Goal: Information Seeking & Learning: Learn about a topic

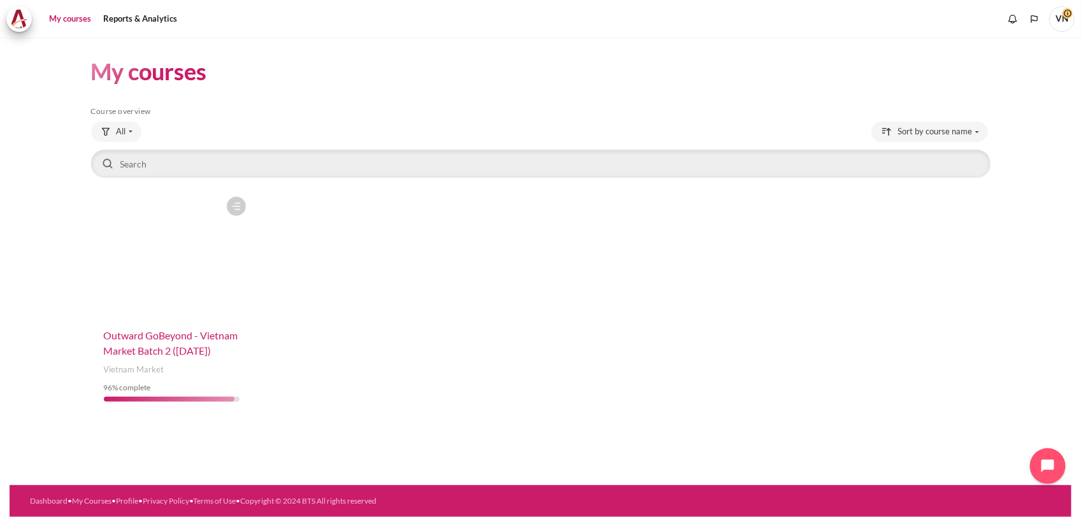
click at [177, 335] on span "Outward GoBeyond - Vietnam Market Batch 2 ([DATE])" at bounding box center [171, 342] width 134 height 27
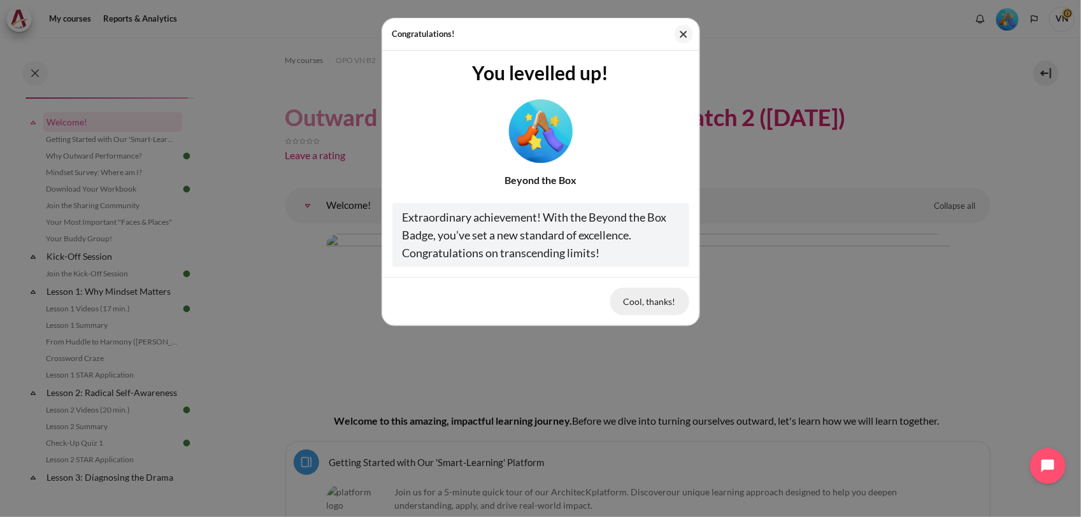
click at [650, 301] on button "Cool, thanks!" at bounding box center [649, 301] width 79 height 27
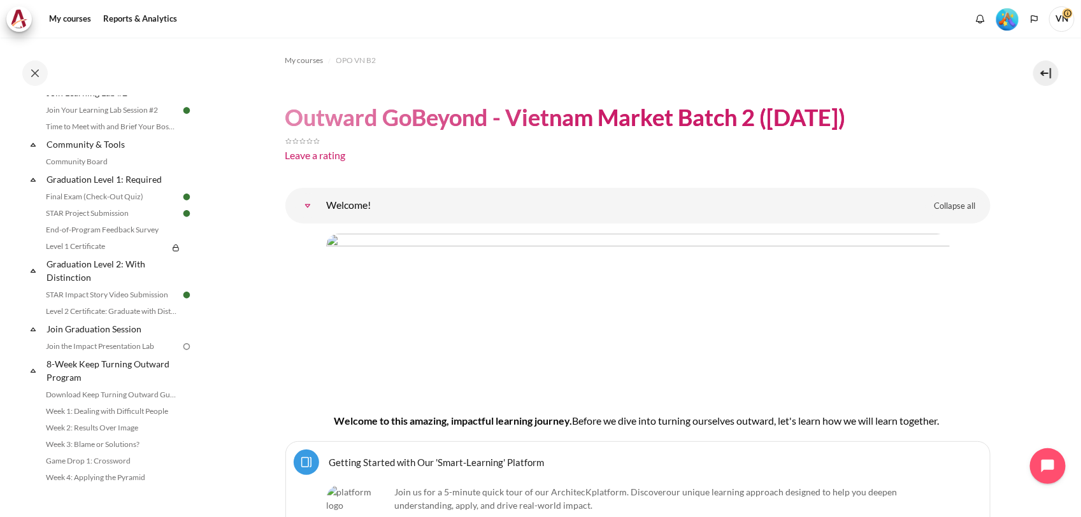
scroll to position [1436, 0]
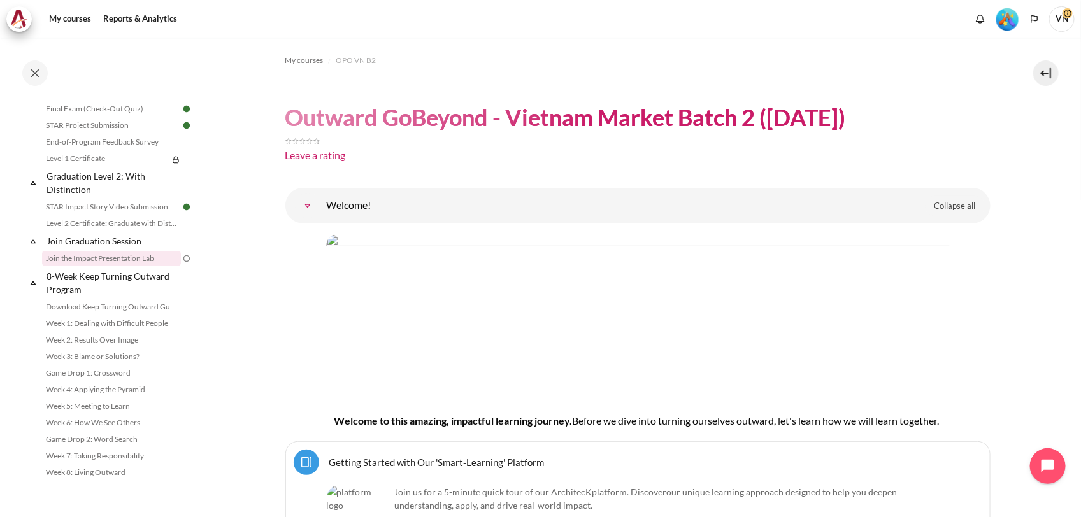
click at [80, 256] on link "Join the Impact Presentation Lab" at bounding box center [111, 258] width 139 height 15
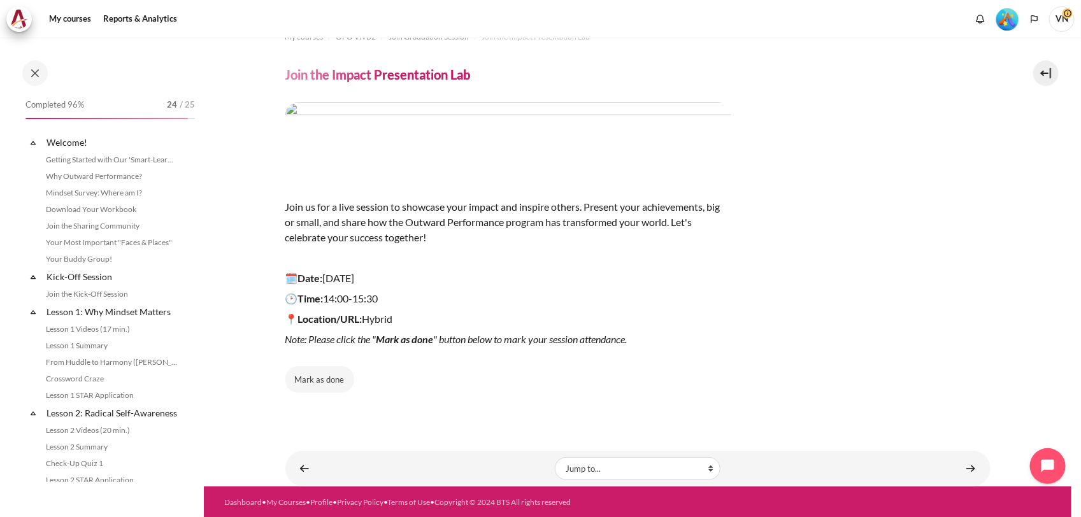
scroll to position [1406, 0]
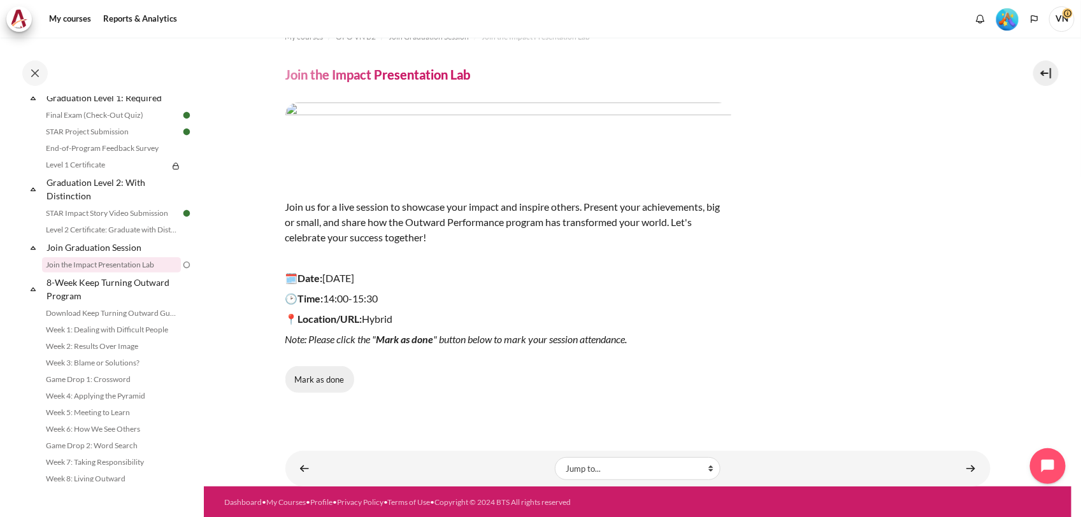
click at [326, 378] on button "Mark as done" at bounding box center [319, 379] width 69 height 27
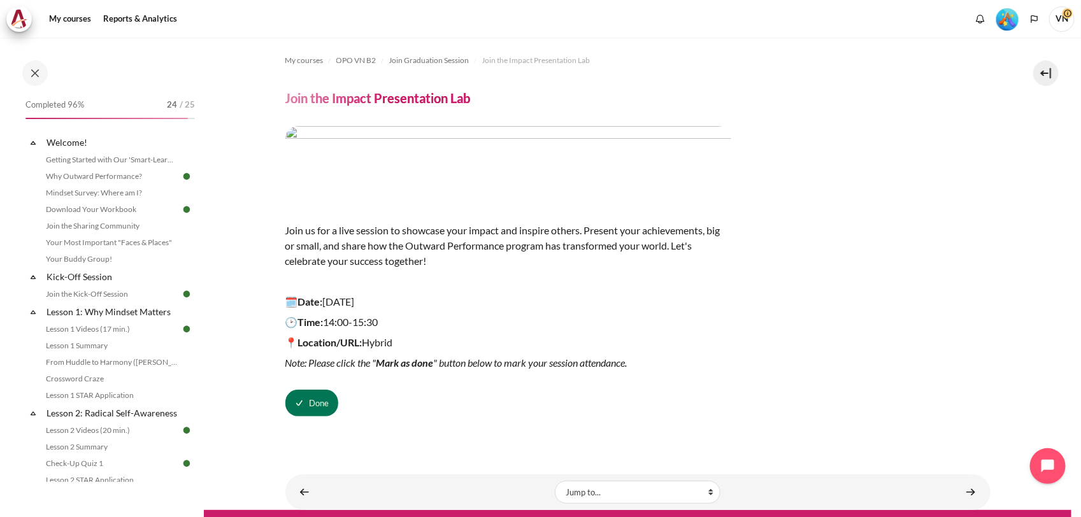
scroll to position [24, 0]
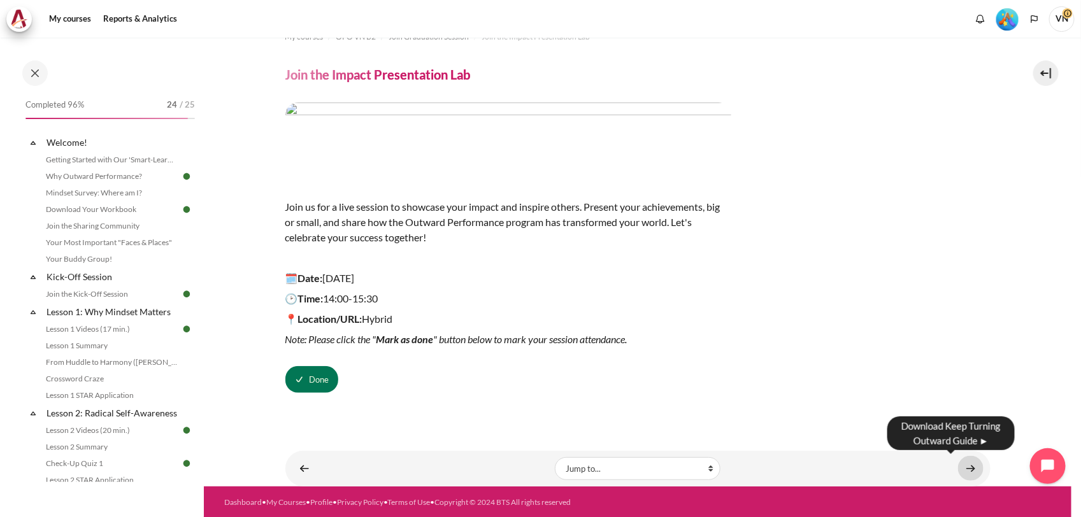
click at [959, 467] on link "Content" at bounding box center [970, 468] width 25 height 25
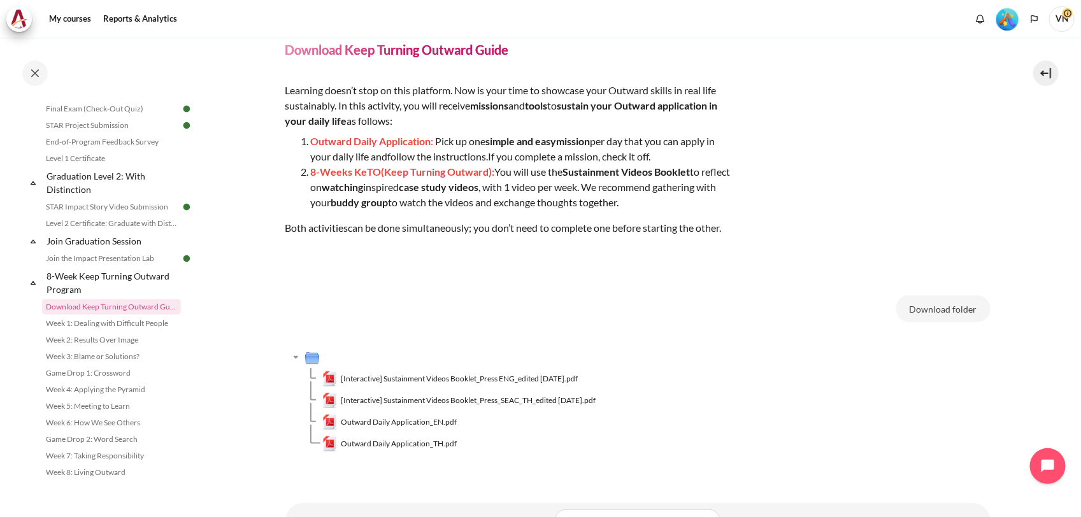
scroll to position [102, 0]
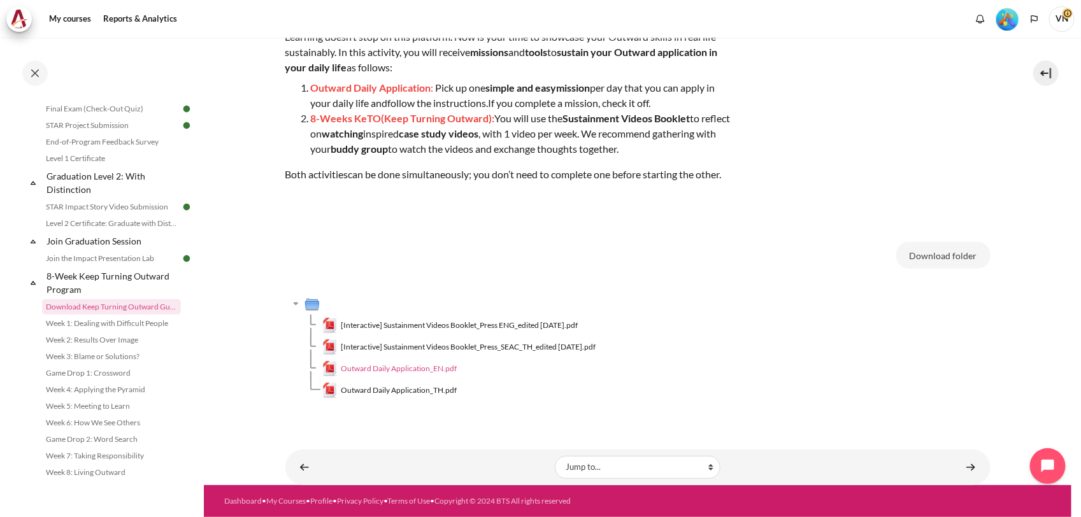
click at [419, 371] on span "Outward Daily Application_EN.pdf" at bounding box center [399, 368] width 116 height 11
click at [644, 293] on td "Content" at bounding box center [648, 304] width 686 height 22
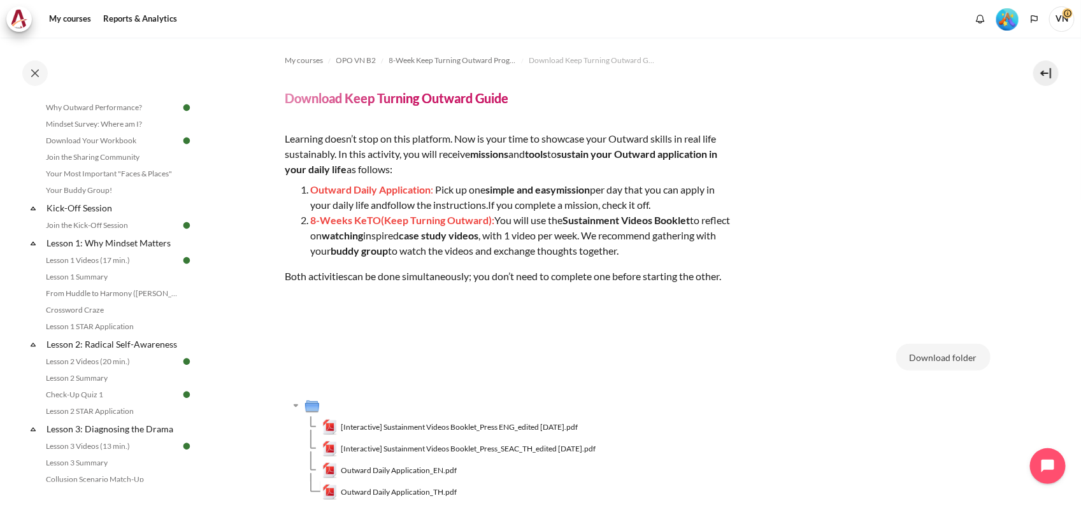
scroll to position [0, 0]
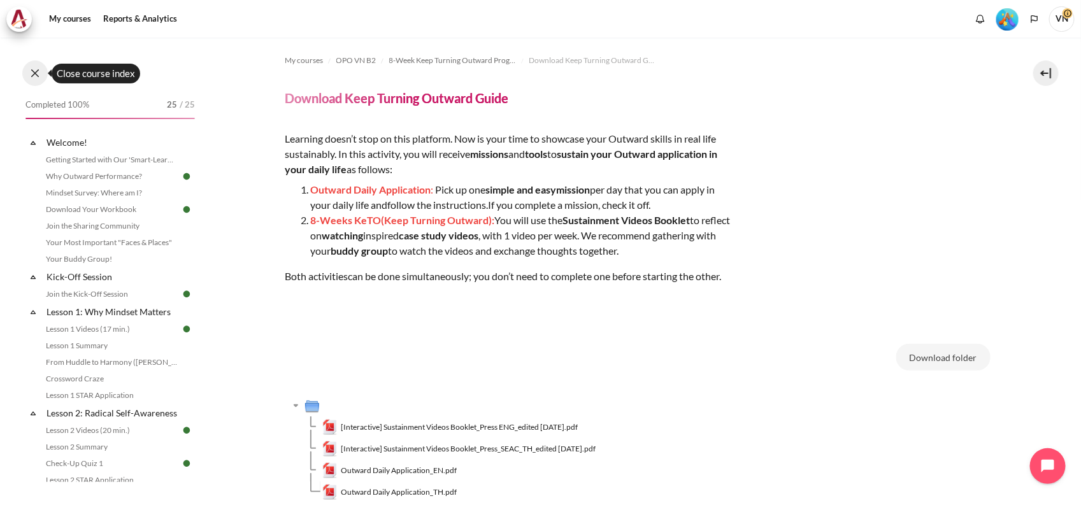
click at [38, 71] on button at bounding box center [34, 73] width 25 height 25
